Goal: Consume media (video, audio): Consume media (video, audio)

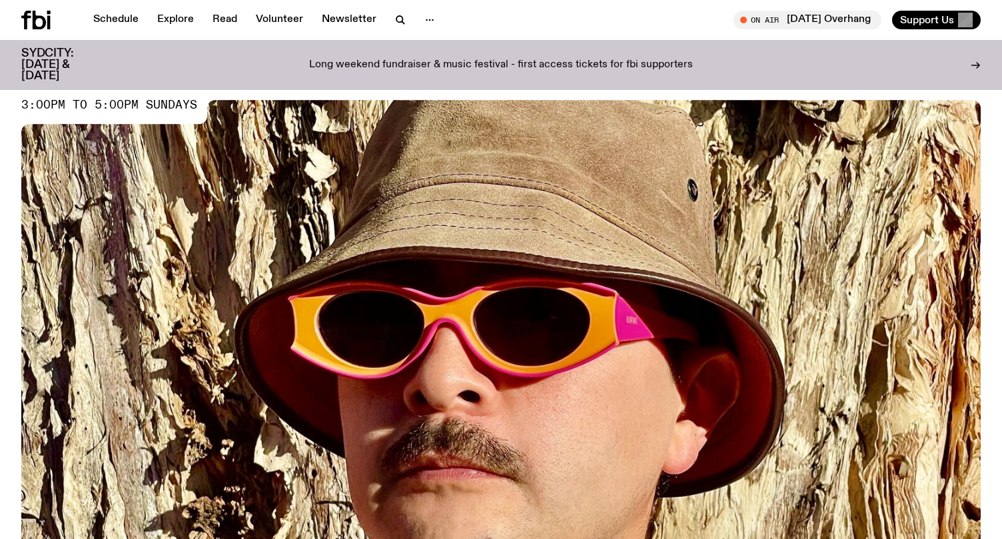
scroll to position [69, 0]
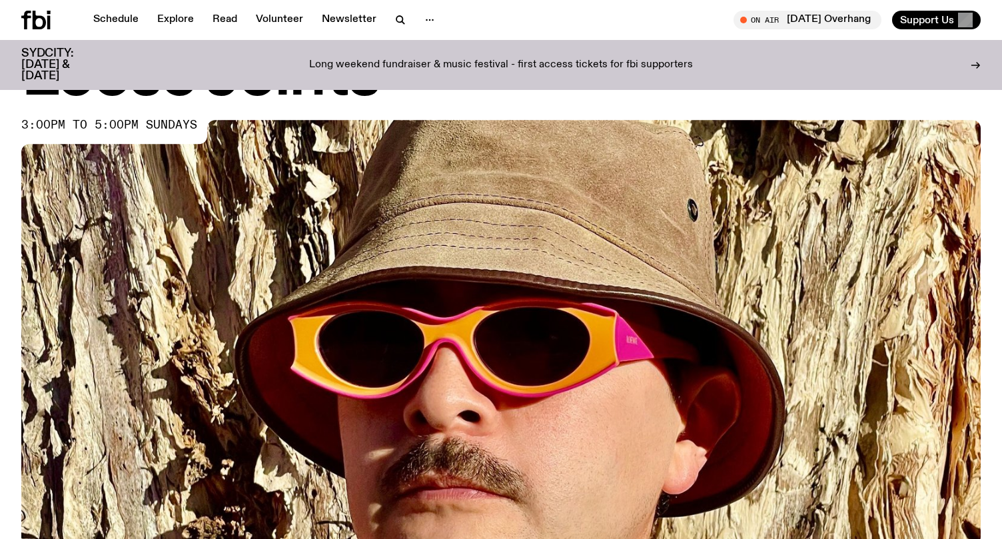
click at [976, 65] on icon at bounding box center [975, 65] width 8 height 0
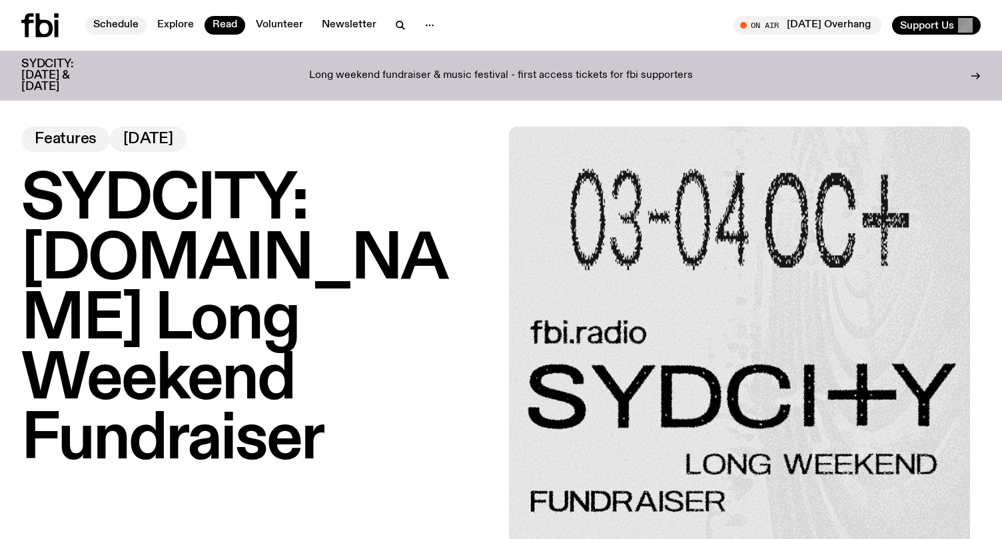
click at [112, 25] on link "Schedule" at bounding box center [115, 25] width 61 height 19
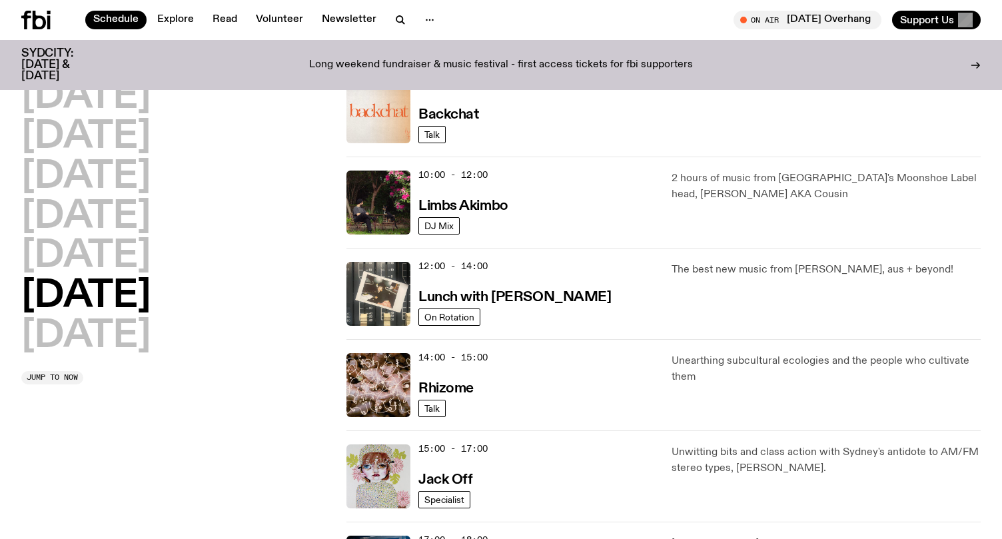
scroll to position [322, 0]
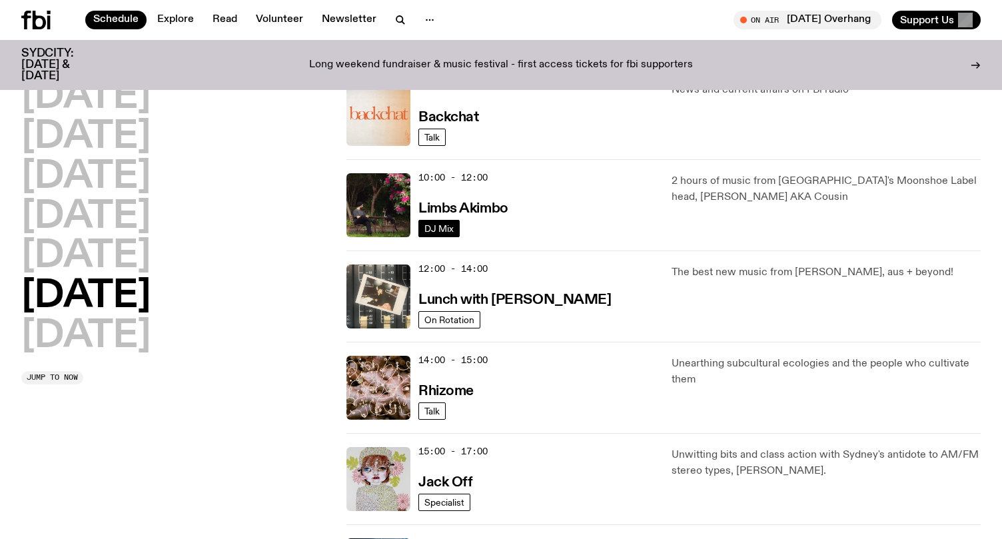
click at [428, 220] on link "DJ Mix" at bounding box center [438, 228] width 41 height 17
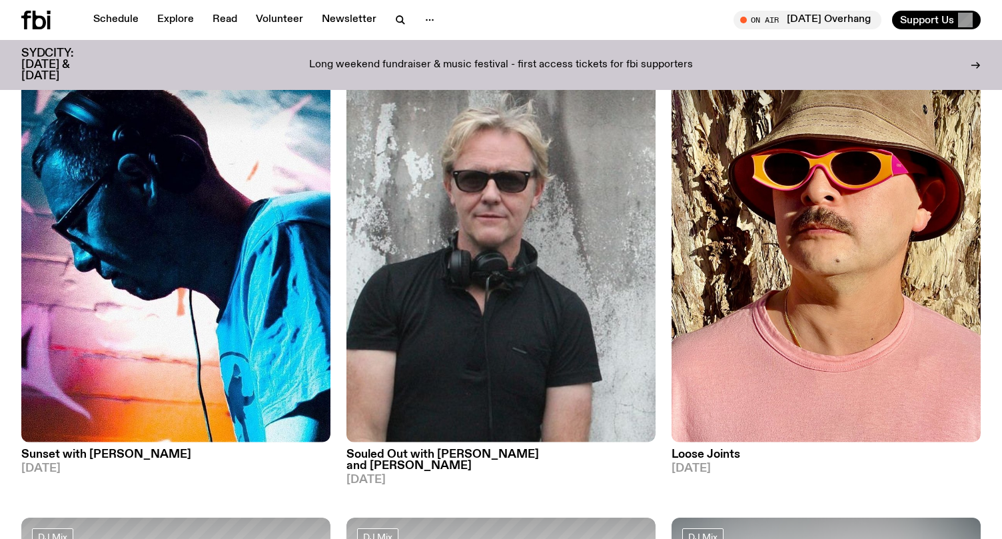
scroll to position [1131, 0]
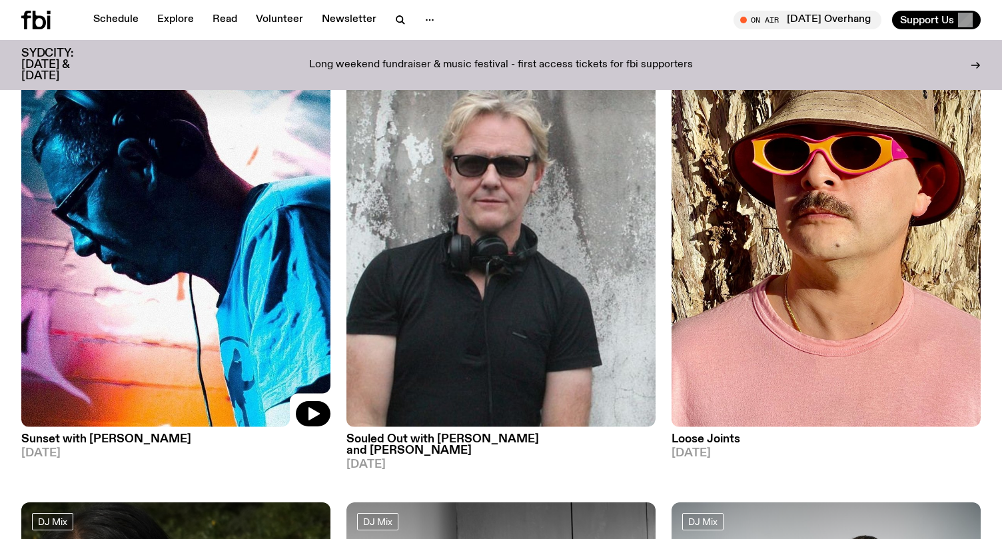
click at [195, 283] on img at bounding box center [175, 221] width 309 height 412
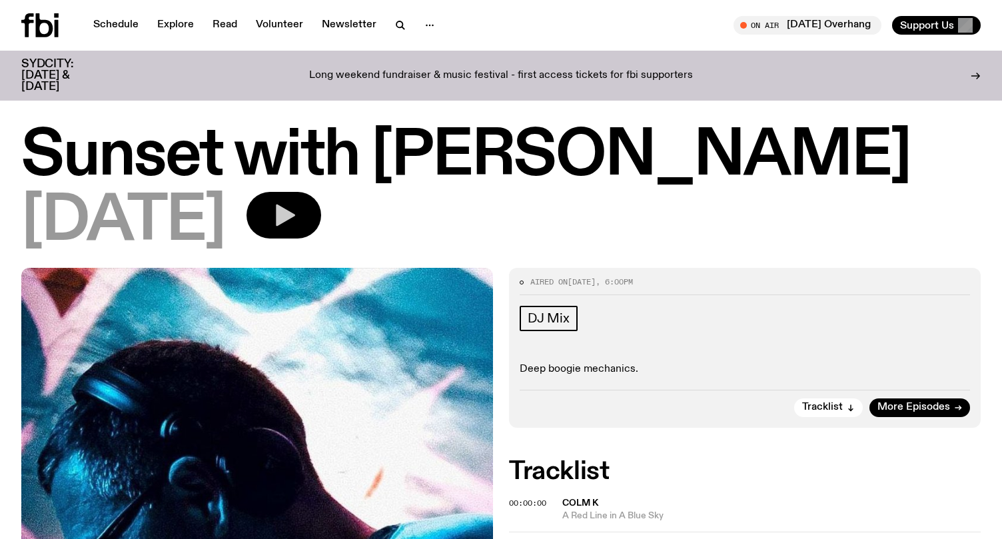
click at [295, 215] on icon "button" at bounding box center [285, 215] width 19 height 22
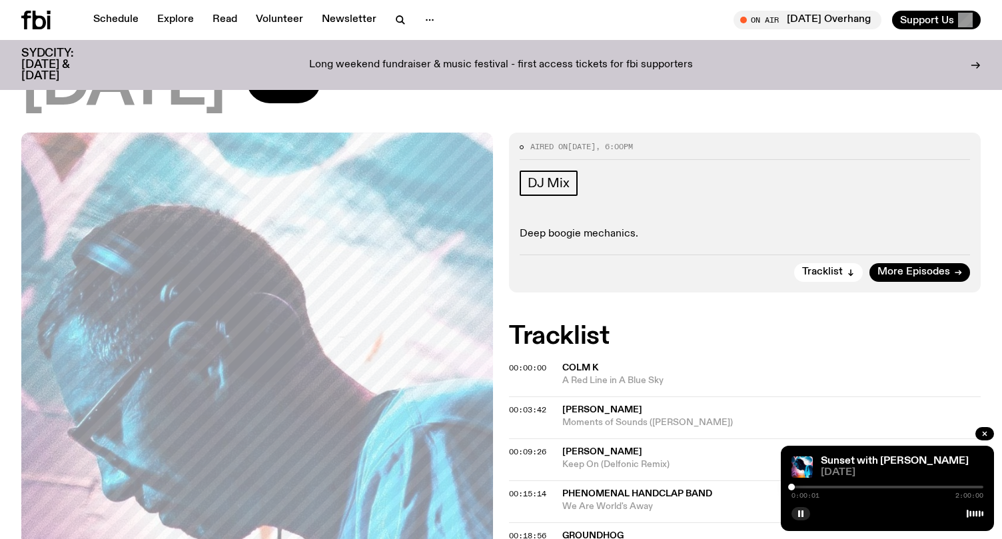
scroll to position [184, 0]
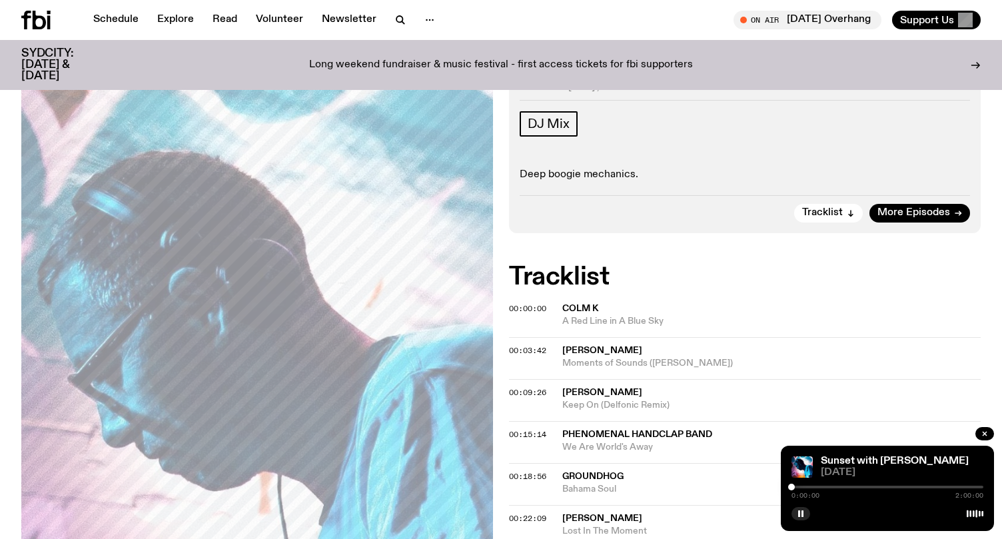
drag, startPoint x: 790, startPoint y: 488, endPoint x: 784, endPoint y: 483, distance: 8.0
click at [784, 483] on div "Sunset with Simon Caldwell 25.08.25 0:00:00 2:00:00" at bounding box center [887, 488] width 213 height 85
click at [810, 488] on div "0:00:40 2:00:00" at bounding box center [887, 491] width 192 height 16
click at [810, 489] on div "0:00:41 2:00:00" at bounding box center [887, 491] width 192 height 16
drag, startPoint x: 792, startPoint y: 489, endPoint x: 816, endPoint y: 484, distance: 25.1
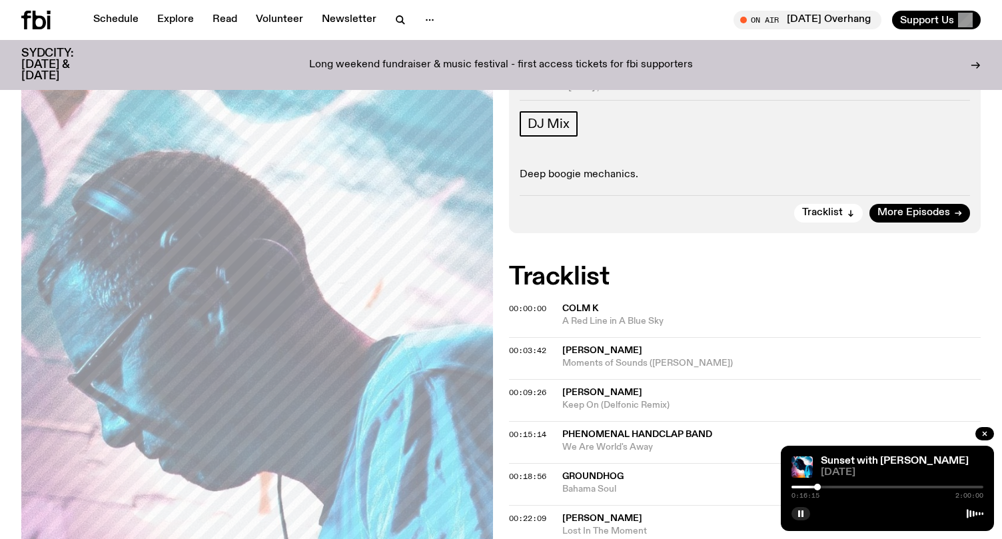
click at [816, 485] on div at bounding box center [817, 486] width 7 height 7
drag, startPoint x: 819, startPoint y: 485, endPoint x: 842, endPoint y: 491, distance: 23.9
click at [842, 491] on div "0:30:50 2:00:00" at bounding box center [887, 491] width 192 height 16
drag, startPoint x: 846, startPoint y: 486, endPoint x: 761, endPoint y: 462, distance: 89.2
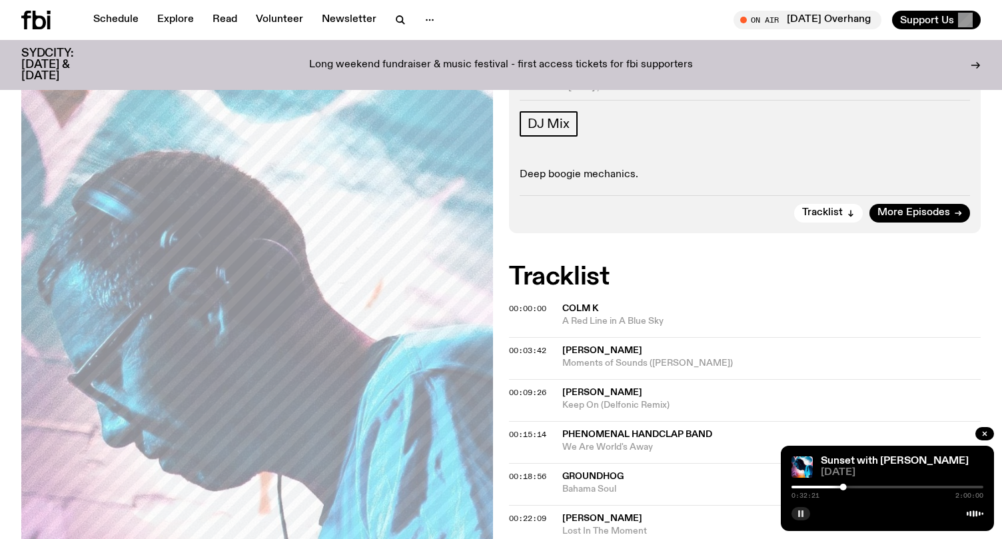
click at [806, 511] on button "button" at bounding box center [800, 513] width 19 height 13
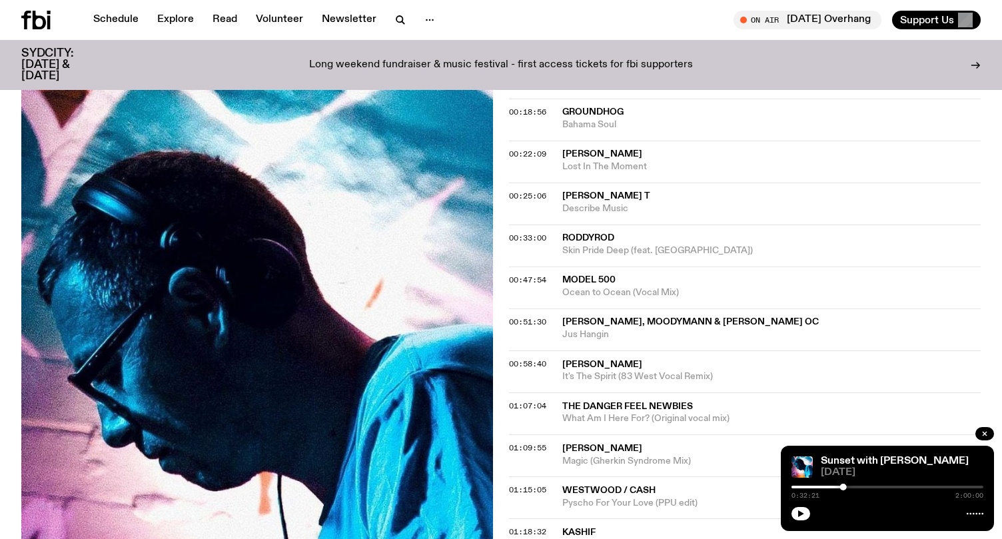
scroll to position [0, 0]
